Goal: Check status

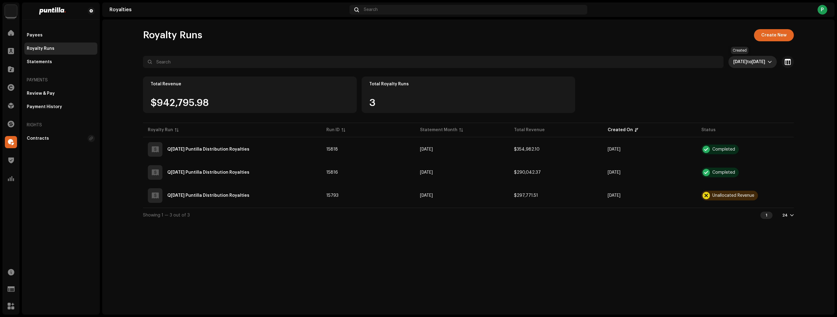
click at [739, 67] on span "Sep 9, 2025 to Oct 8, 2025" at bounding box center [750, 62] width 34 height 12
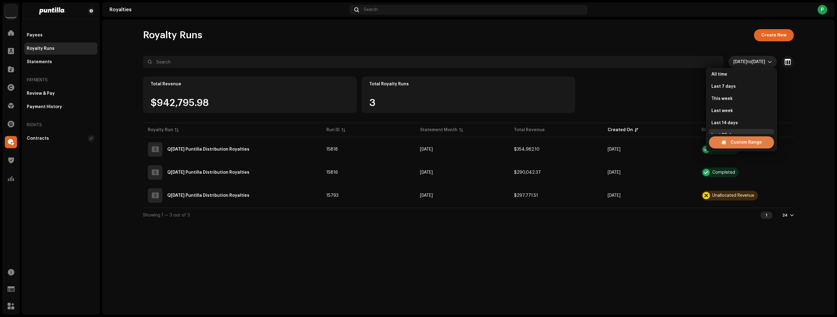
scroll to position [10, 0]
click at [732, 140] on span "Custom Range" at bounding box center [745, 142] width 31 height 12
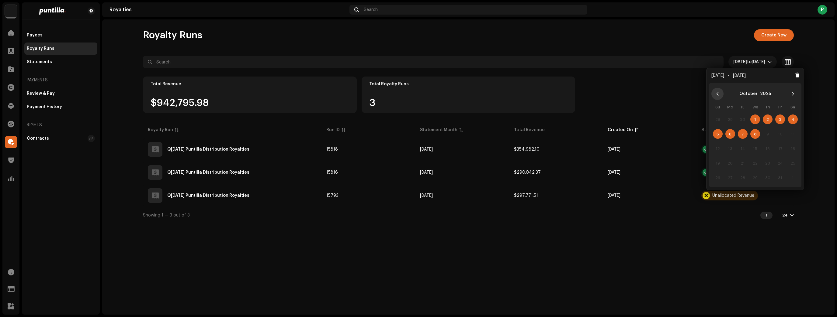
click at [716, 95] on icon "Previous Month" at bounding box center [717, 94] width 4 height 4
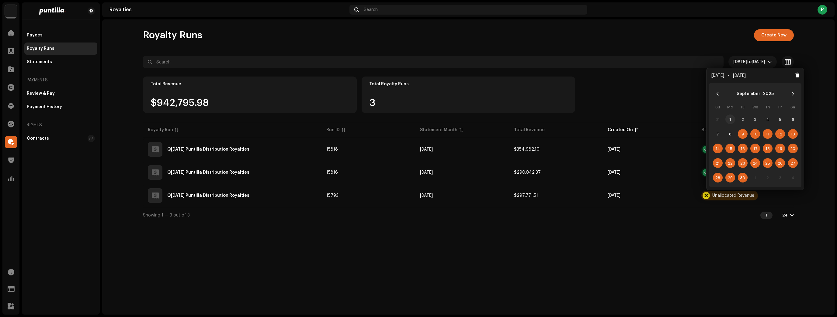
click at [729, 115] on span "1" at bounding box center [730, 120] width 10 height 10
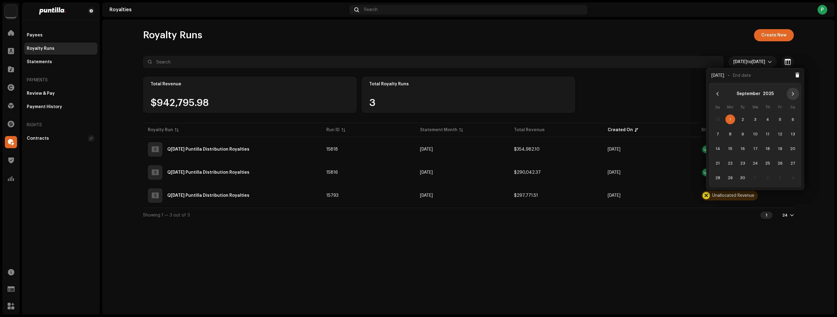
click at [789, 94] on button "Next Month" at bounding box center [792, 94] width 12 height 12
click at [756, 135] on span "8" at bounding box center [755, 134] width 10 height 10
click at [717, 95] on icon "Previous Month" at bounding box center [717, 94] width 4 height 4
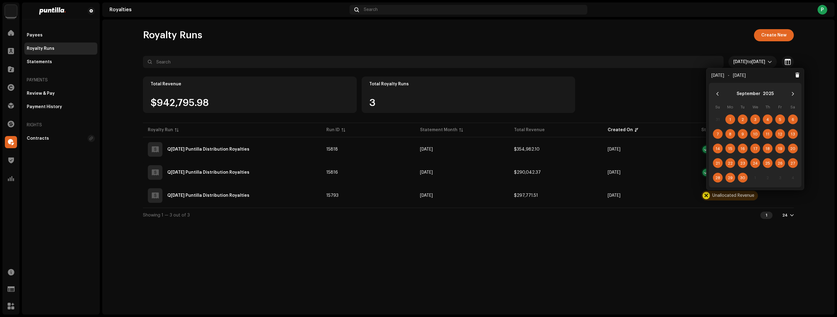
click at [717, 95] on icon "Previous Month" at bounding box center [717, 94] width 4 height 4
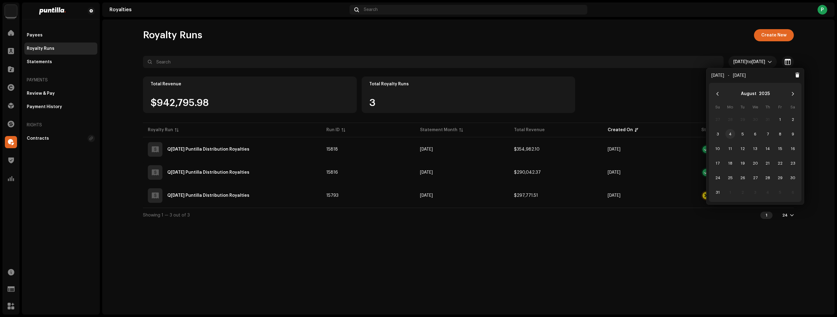
click at [727, 135] on span "4" at bounding box center [730, 134] width 10 height 10
click at [794, 94] on icon "Next Month" at bounding box center [792, 94] width 4 height 4
click at [753, 135] on span "8" at bounding box center [755, 134] width 10 height 10
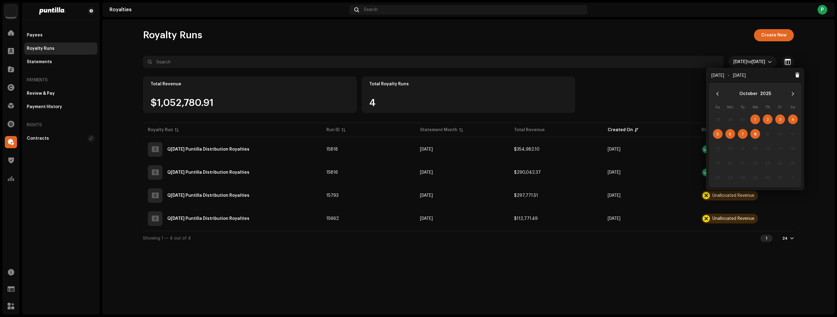
click at [580, 240] on div "Showing 1 — 4 out of 4 1 24" at bounding box center [468, 238] width 651 height 15
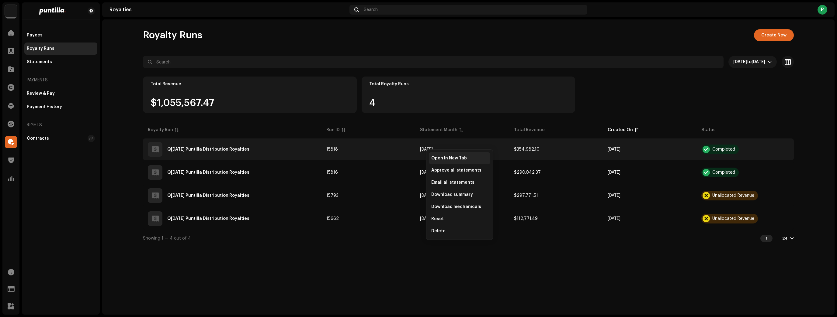
click at [436, 156] on span "Open In New Tab" at bounding box center [449, 158] width 36 height 5
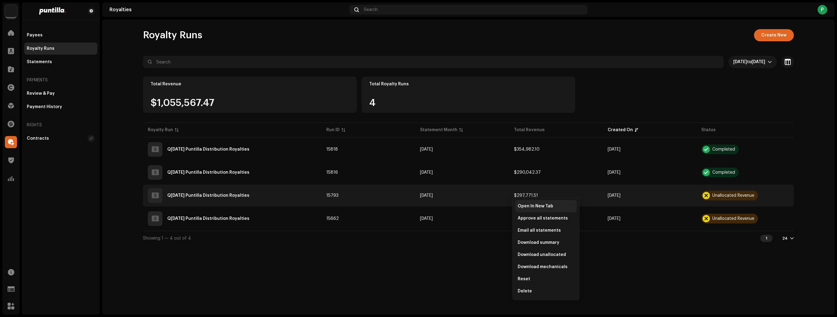
click at [522, 205] on span "Open In New Tab" at bounding box center [535, 206] width 36 height 5
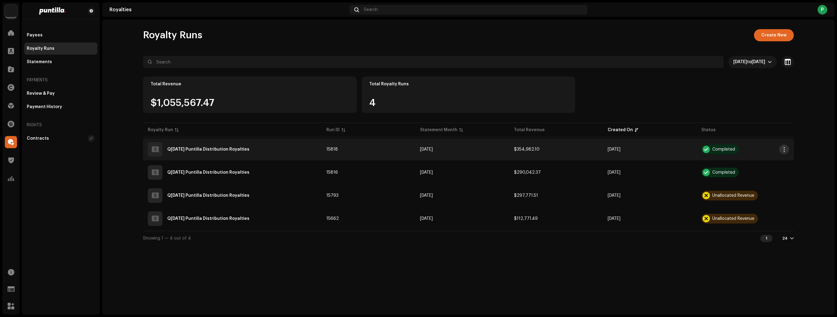
click at [786, 146] on button "button" at bounding box center [784, 150] width 10 height 10
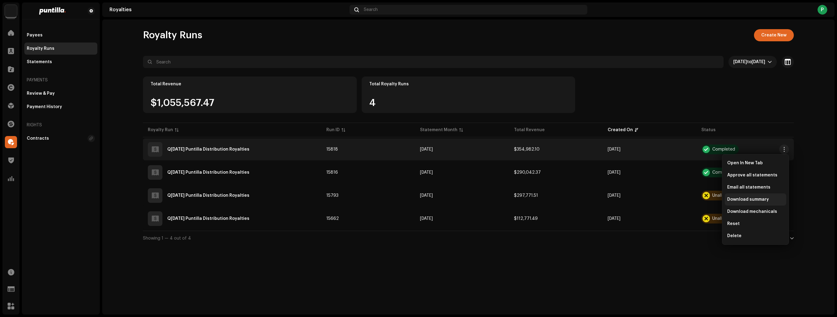
click at [751, 203] on div "Download summary" at bounding box center [754, 200] width 61 height 12
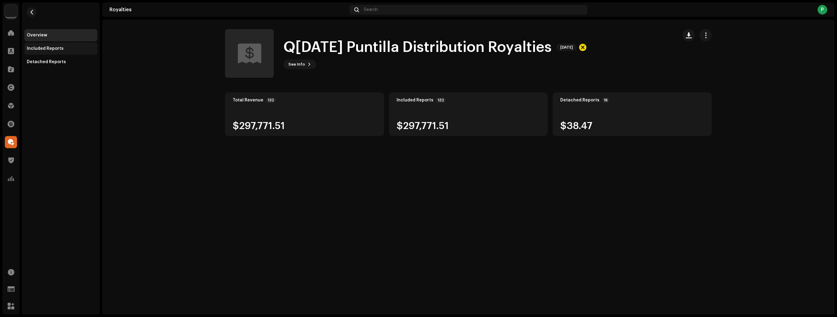
click at [55, 47] on div "Included Reports" at bounding box center [45, 48] width 37 height 5
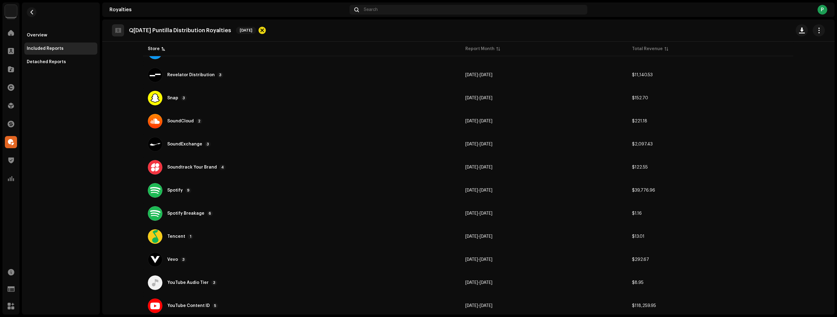
scroll to position [464, 0]
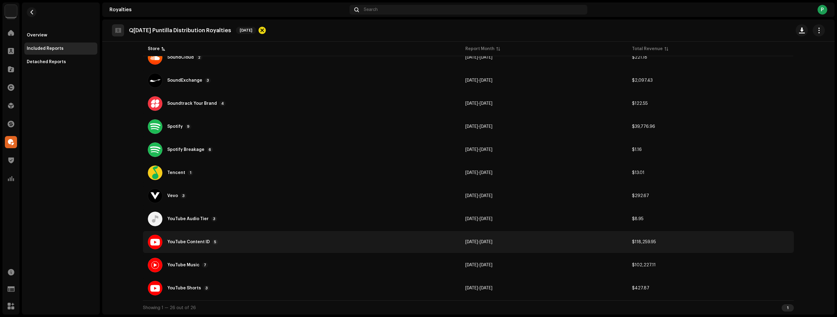
click at [331, 236] on div "YouTube Content ID 5" at bounding box center [302, 242] width 308 height 15
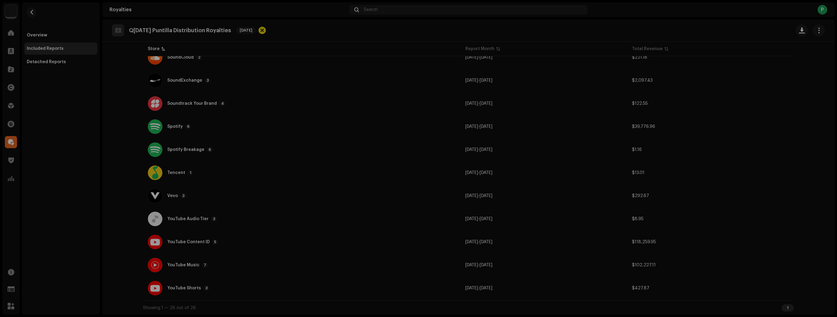
click at [81, 222] on div "Reports: YouTube Content ID Store Report Month Total Revenue YouTube Content ID…" at bounding box center [418, 158] width 837 height 317
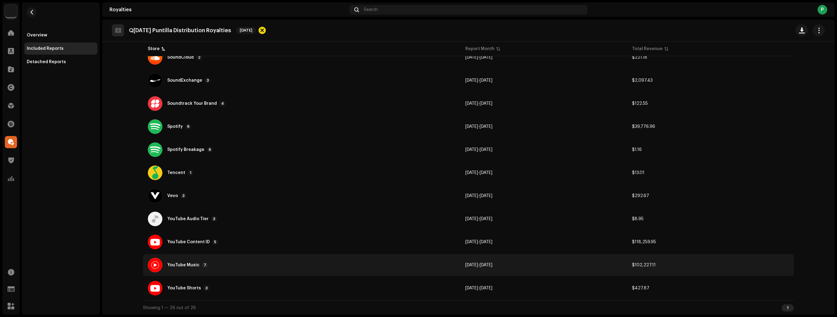
scroll to position [439, 0]
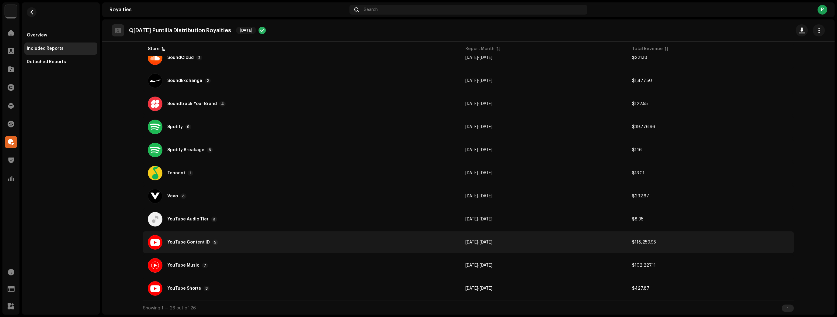
scroll to position [464, 0]
click at [329, 249] on td "YouTube Content ID 5" at bounding box center [301, 242] width 317 height 22
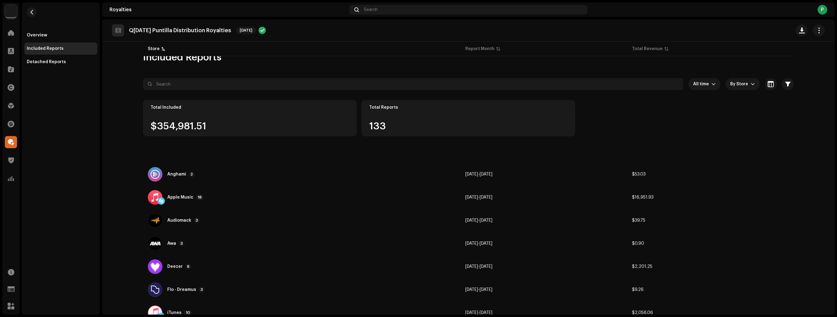
scroll to position [440, 0]
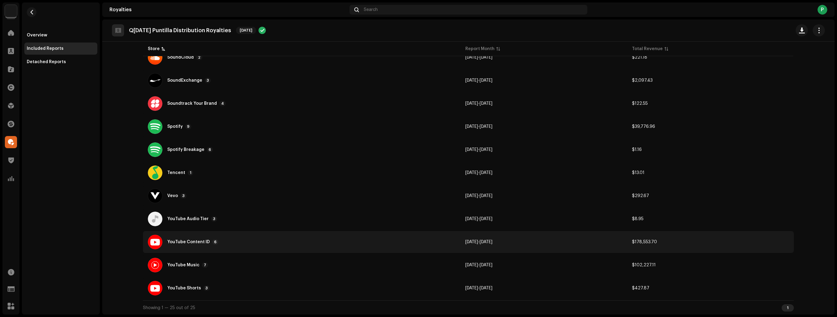
click at [275, 247] on div "YouTube Content ID 6" at bounding box center [302, 242] width 308 height 15
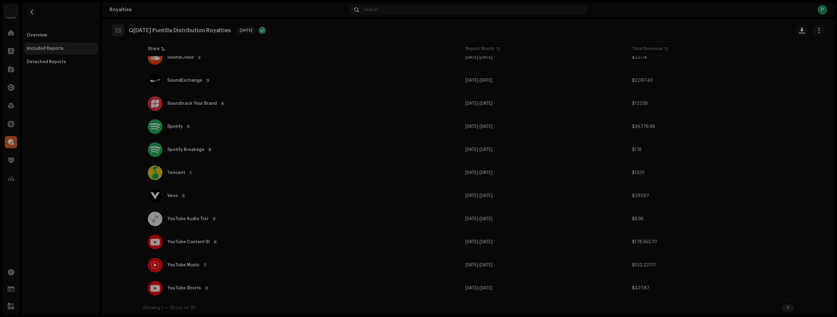
click at [694, 109] on div "Reports: YouTube Content ID Store Report Month Total Revenue YouTube Content ID…" at bounding box center [418, 158] width 837 height 317
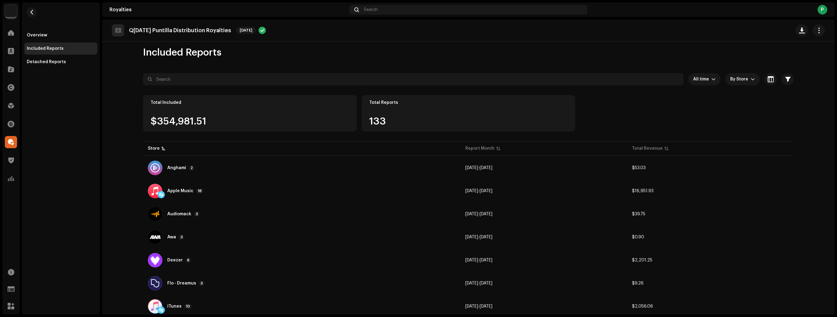
scroll to position [0, 0]
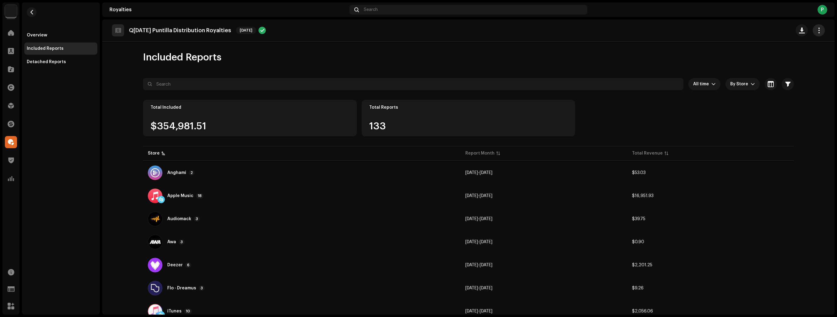
click at [812, 33] on button "button" at bounding box center [818, 30] width 12 height 12
click at [736, 112] on div "Total Included $354,981.51 Total Reports 133" at bounding box center [468, 122] width 651 height 45
